Goal: Find specific page/section: Find specific page/section

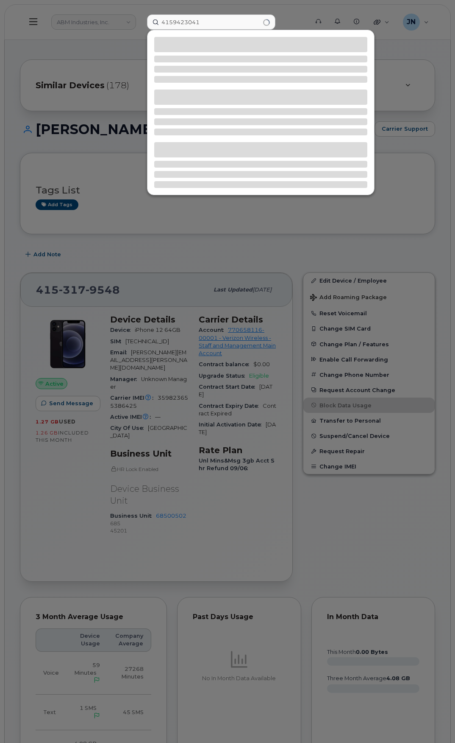
type input "4159423041"
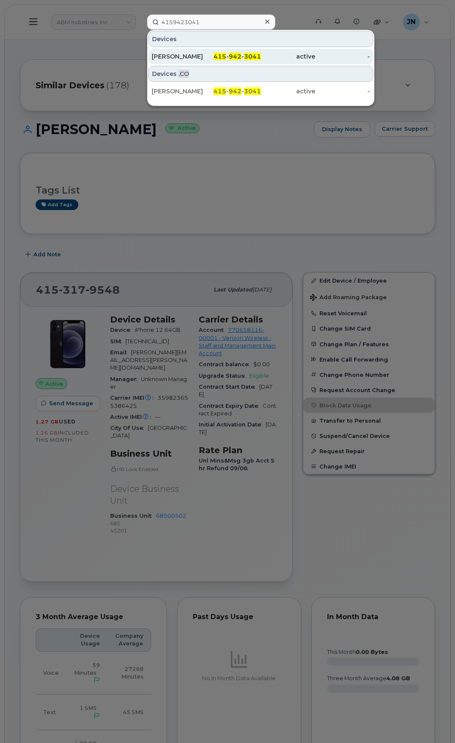
click at [233, 56] on span "942" at bounding box center [235, 57] width 13 height 8
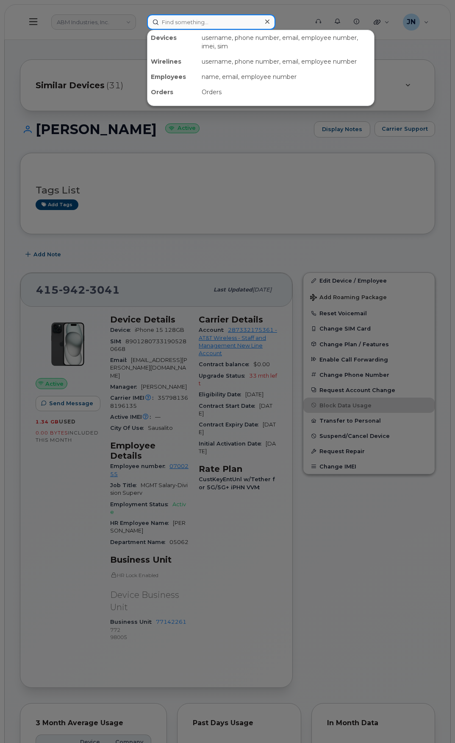
click at [220, 18] on input at bounding box center [211, 21] width 129 height 15
paste input "4159855898"
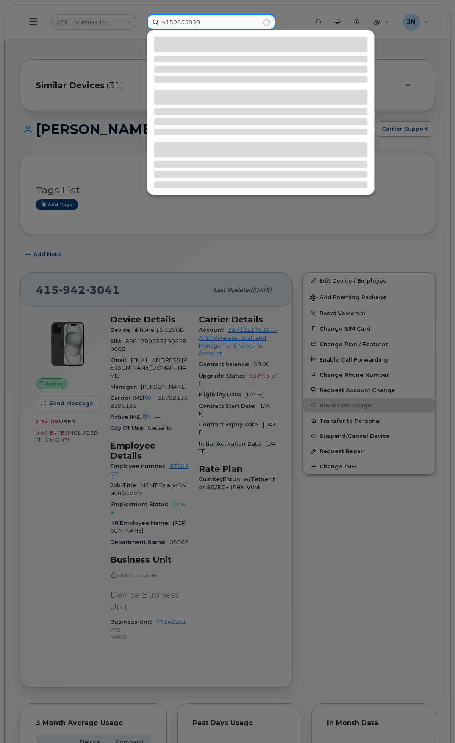
type input "4159855898"
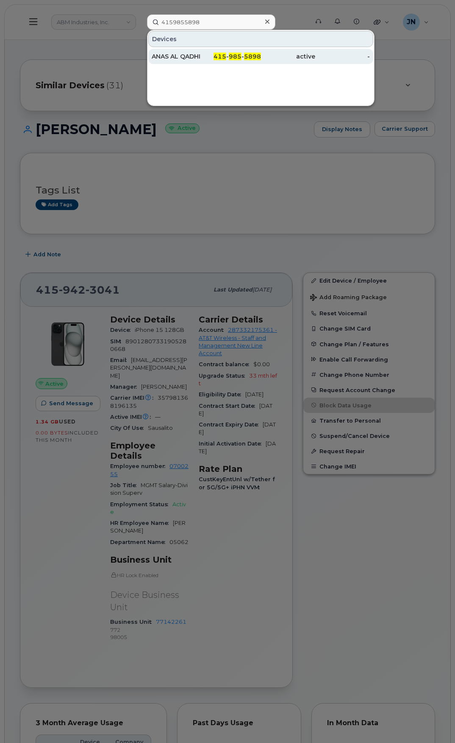
drag, startPoint x: 216, startPoint y: 46, endPoint x: 210, endPoint y: 56, distance: 11.6
click at [216, 46] on div "Devices" at bounding box center [260, 39] width 225 height 16
click at [210, 57] on div "415 - 985 - 5898" at bounding box center [234, 56] width 55 height 8
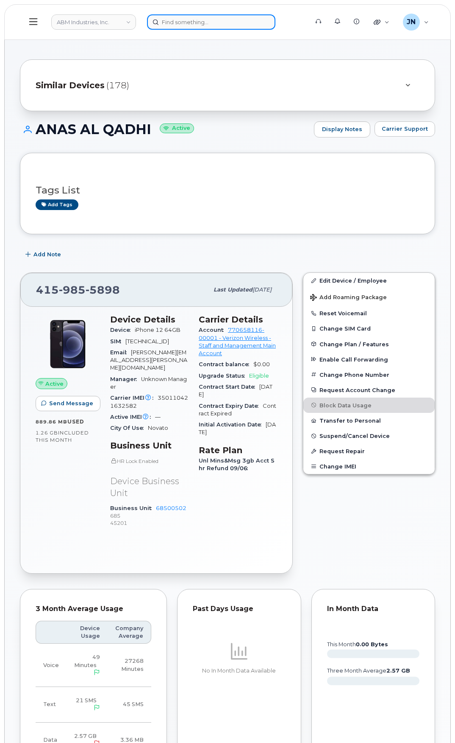
click at [221, 22] on input at bounding box center [211, 21] width 129 height 15
paste input "4159855598"
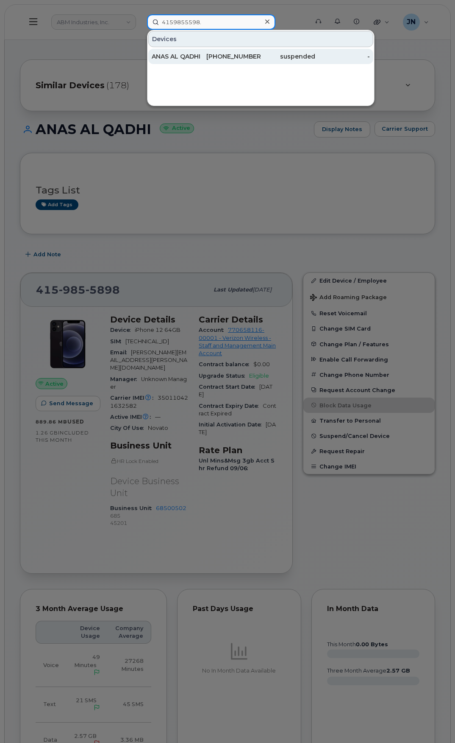
type input "4159855598."
click at [237, 56] on div "415-985-5598" at bounding box center [234, 56] width 55 height 8
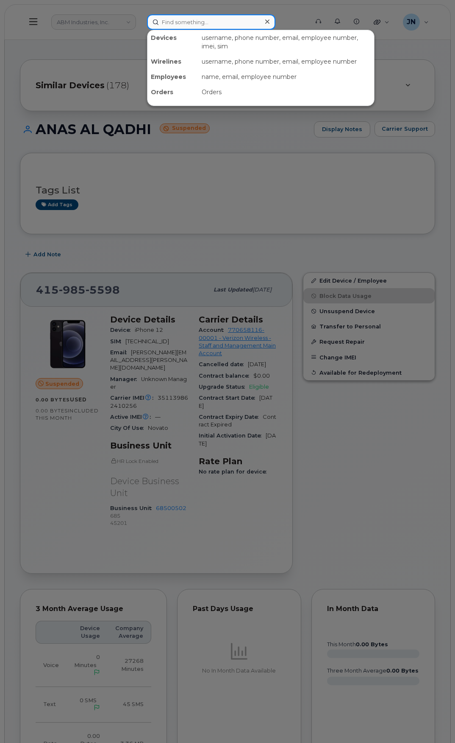
click at [201, 18] on input at bounding box center [211, 21] width 129 height 15
paste input "4158761054"
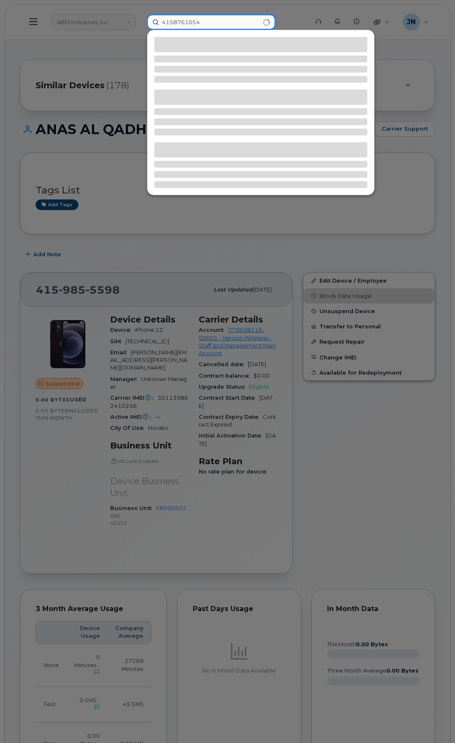
type input "4158761054"
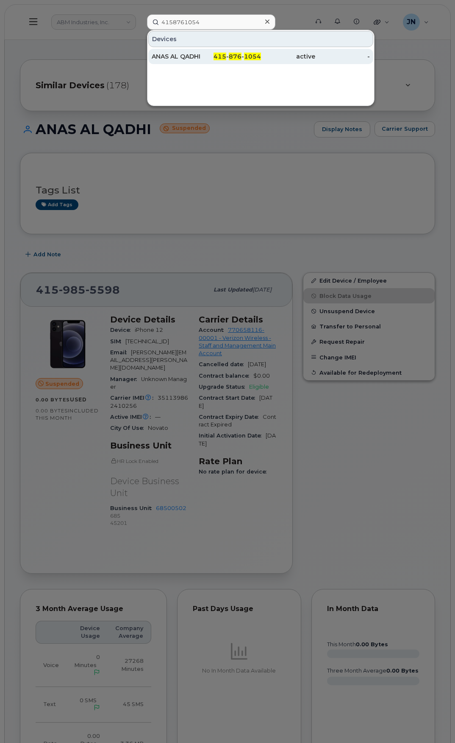
click at [201, 56] on div "ANAS AL QADHI" at bounding box center [179, 56] width 55 height 8
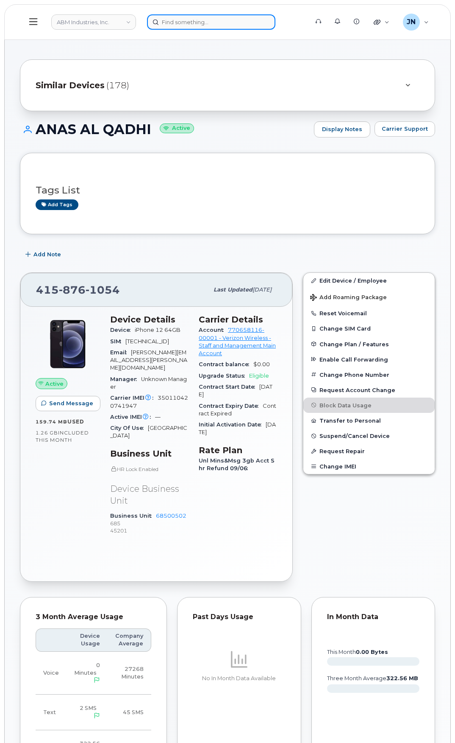
click at [208, 21] on input at bounding box center [211, 21] width 129 height 15
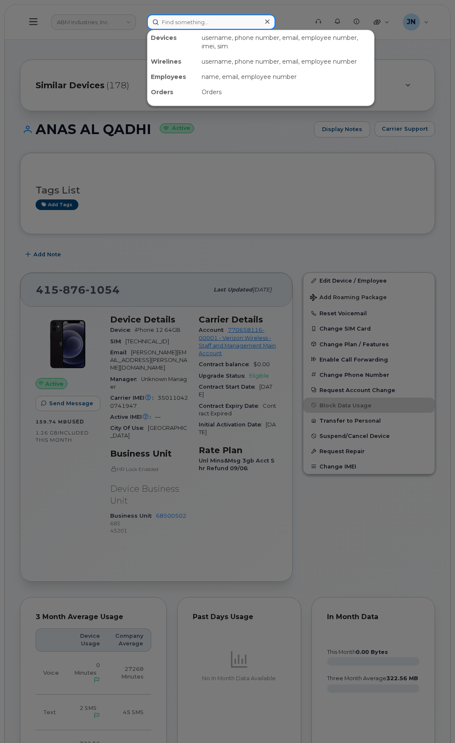
paste input "4153176480"
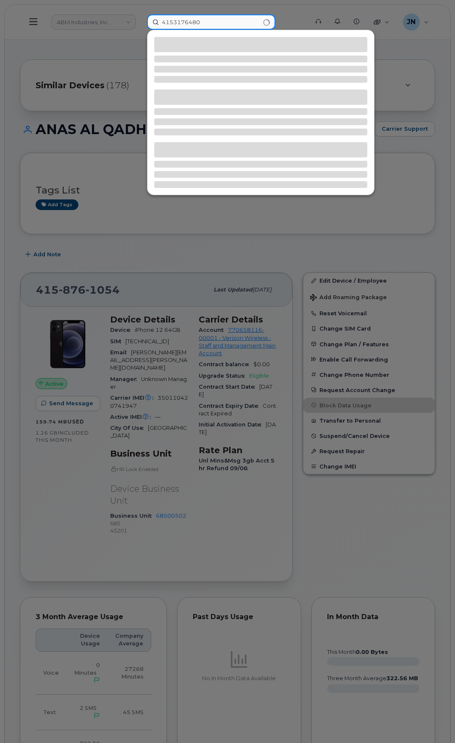
type input "4153176480"
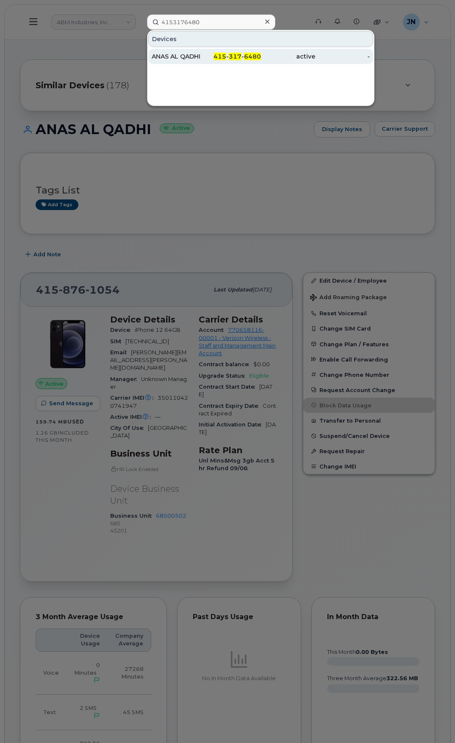
click at [237, 54] on span "317" at bounding box center [235, 57] width 13 height 8
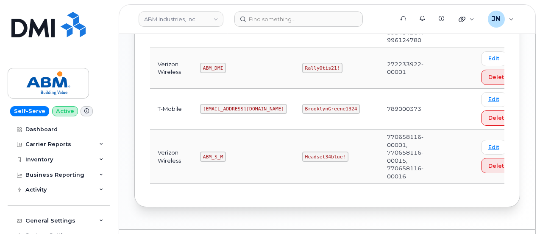
scroll to position [326, 0]
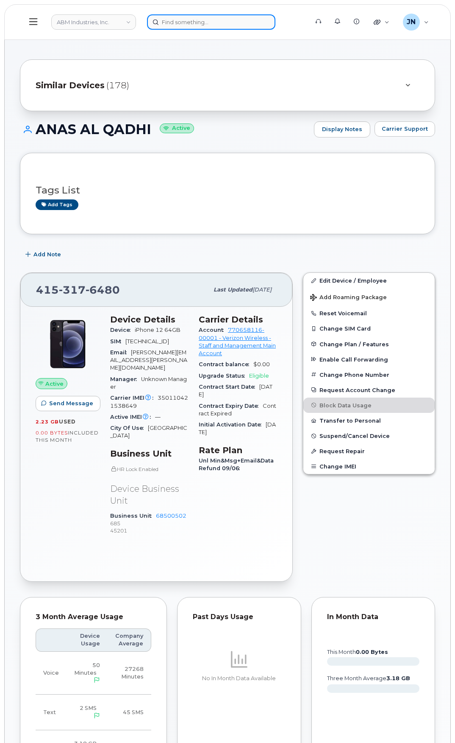
paste input "4157450694"
click at [170, 24] on input at bounding box center [211, 21] width 129 height 15
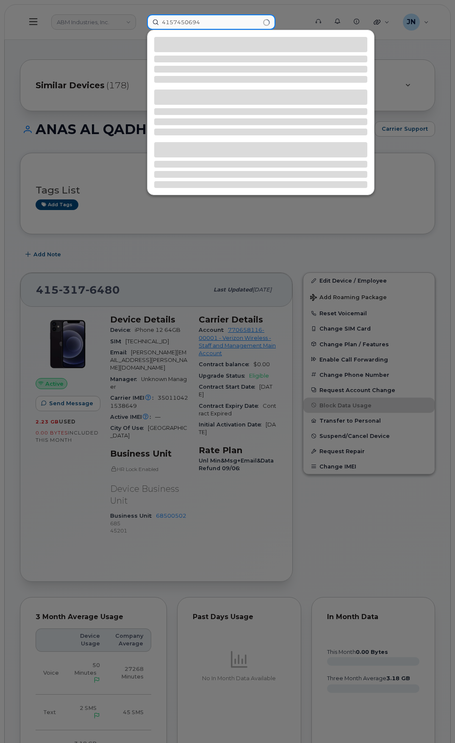
type input "4157450694"
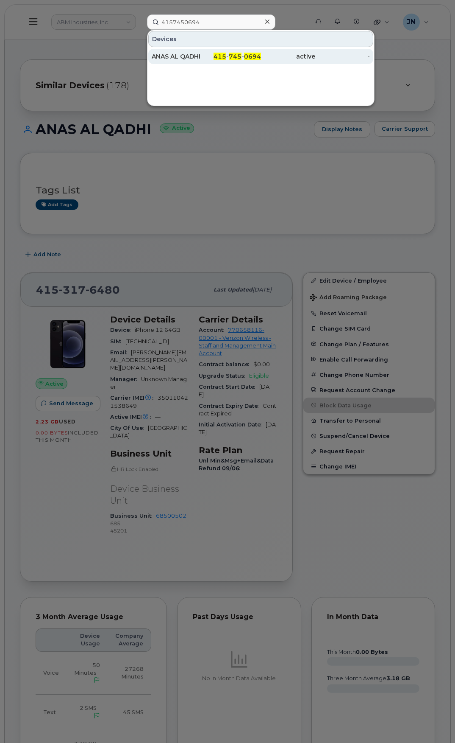
drag, startPoint x: 238, startPoint y: 51, endPoint x: 240, endPoint y: 57, distance: 5.9
click at [238, 51] on div "415 - 745 - 0694" at bounding box center [234, 56] width 55 height 15
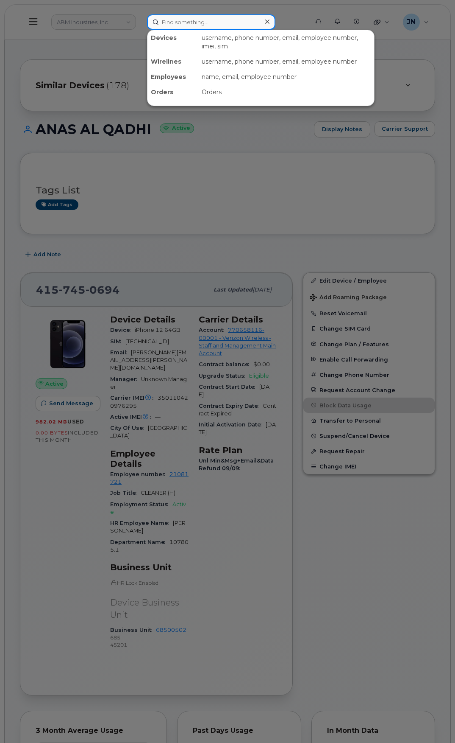
click at [210, 17] on input at bounding box center [211, 21] width 129 height 15
paste input "4157414591"
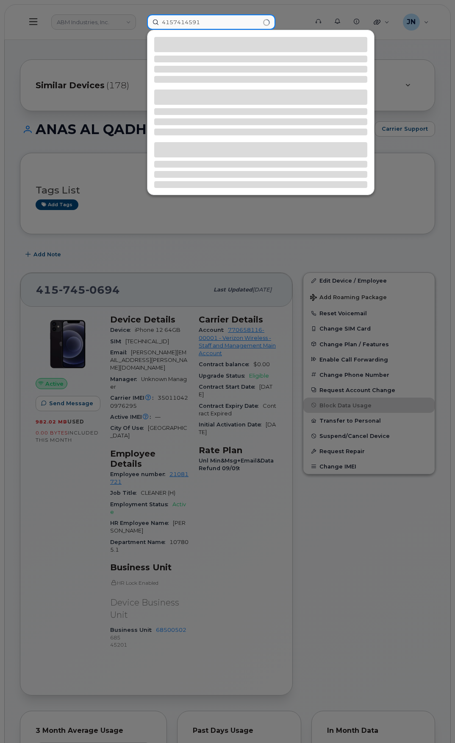
type input "4157414591"
